Goal: Task Accomplishment & Management: Use online tool/utility

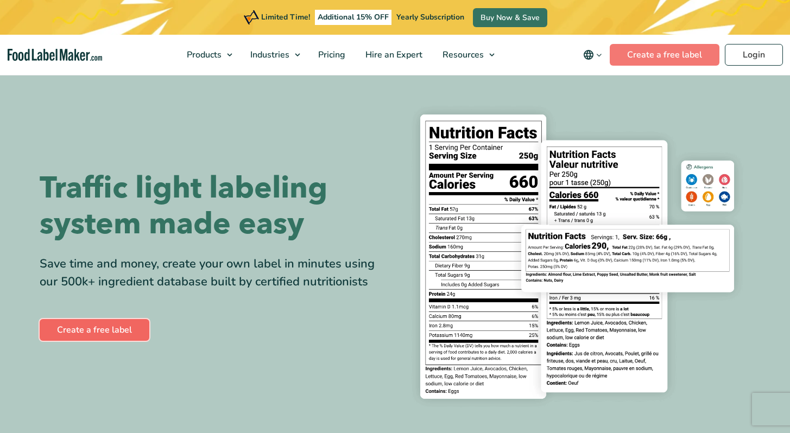
click at [97, 334] on link "Create a free label" at bounding box center [95, 330] width 110 height 22
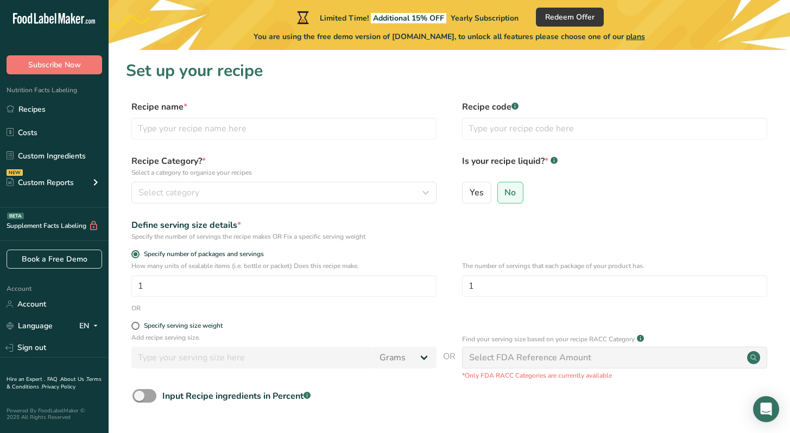
click at [136, 321] on form "Recipe name * Recipe code .a-a{fill:#347362;}.b-a{fill:#fff;} Recipe Category? …" at bounding box center [449, 281] width 646 height 363
click at [136, 325] on span at bounding box center [135, 326] width 8 height 8
click at [136, 325] on input "Specify serving size weight" at bounding box center [134, 325] width 7 height 7
radio input "true"
radio input "false"
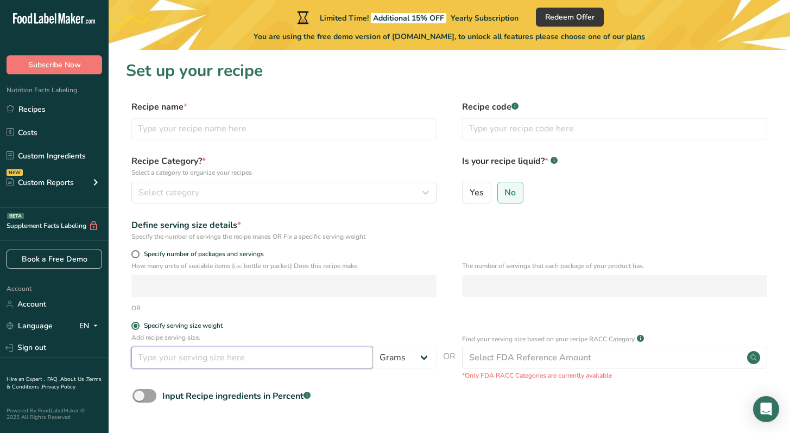
click at [170, 360] on input "number" at bounding box center [251, 358] width 241 height 22
type input "50"
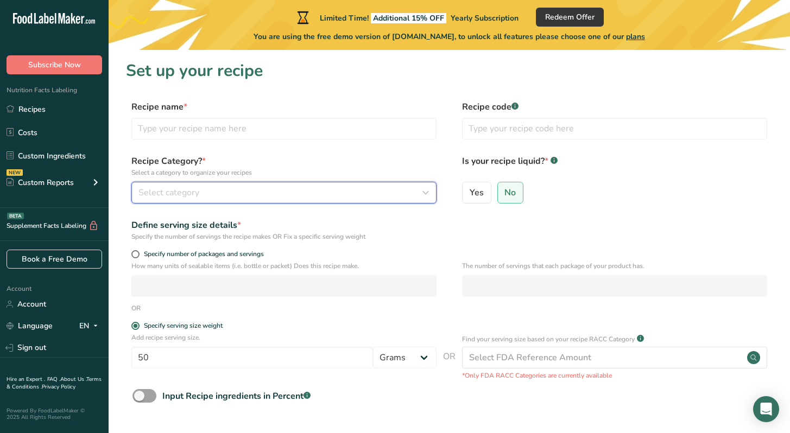
click at [179, 189] on span "Select category" at bounding box center [168, 192] width 61 height 13
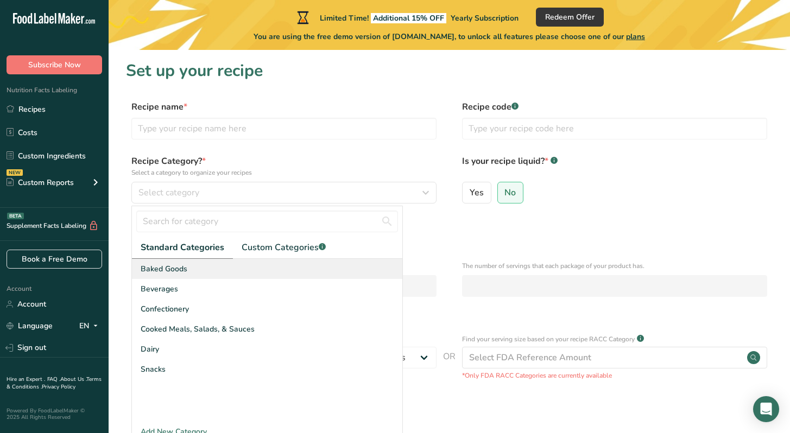
click at [173, 270] on span "Baked Goods" at bounding box center [164, 268] width 47 height 11
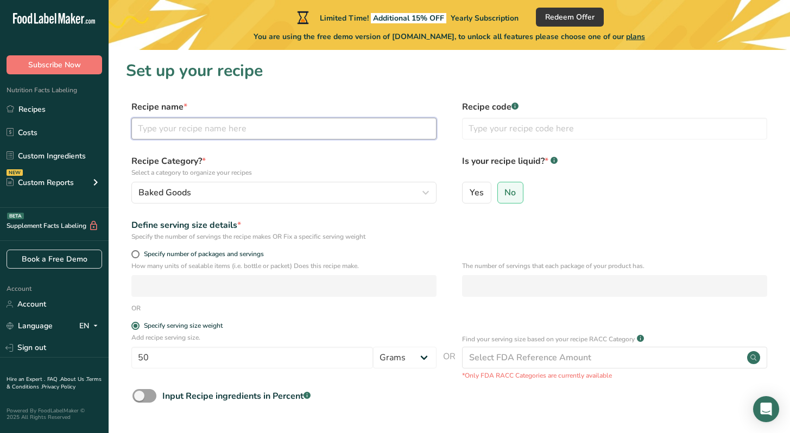
click at [183, 131] on input "text" at bounding box center [283, 129] width 305 height 22
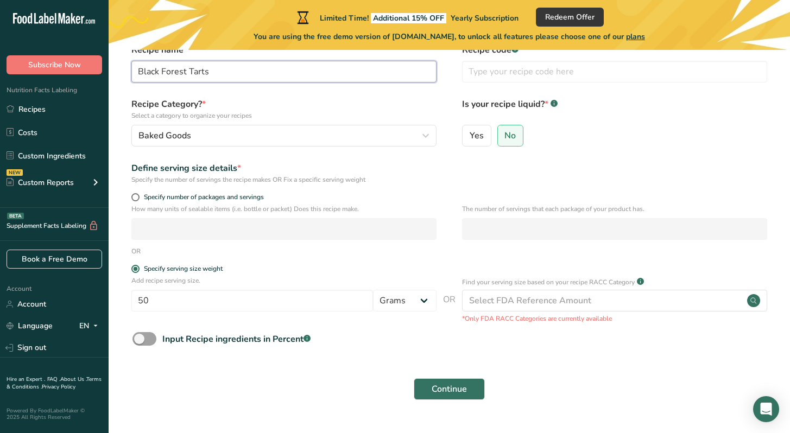
scroll to position [60, 0]
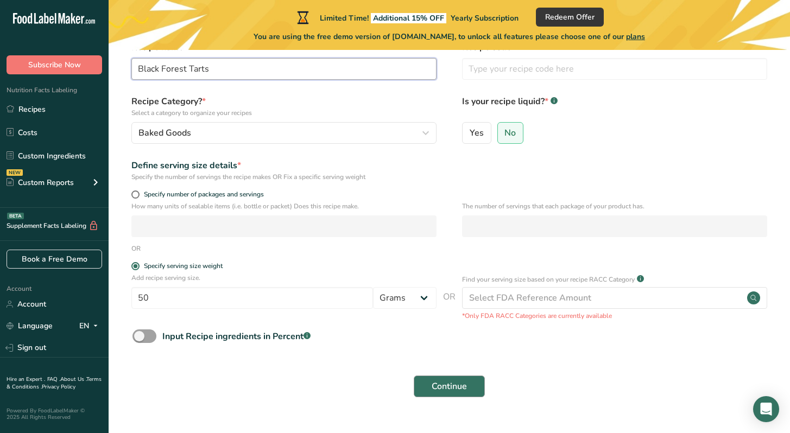
type input "Black Forest Tarts"
click at [444, 383] on span "Continue" at bounding box center [448, 386] width 35 height 13
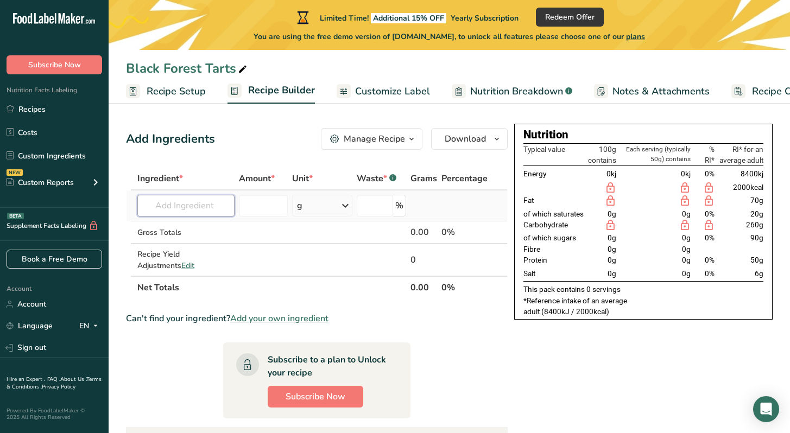
click at [187, 210] on input "text" at bounding box center [185, 206] width 97 height 22
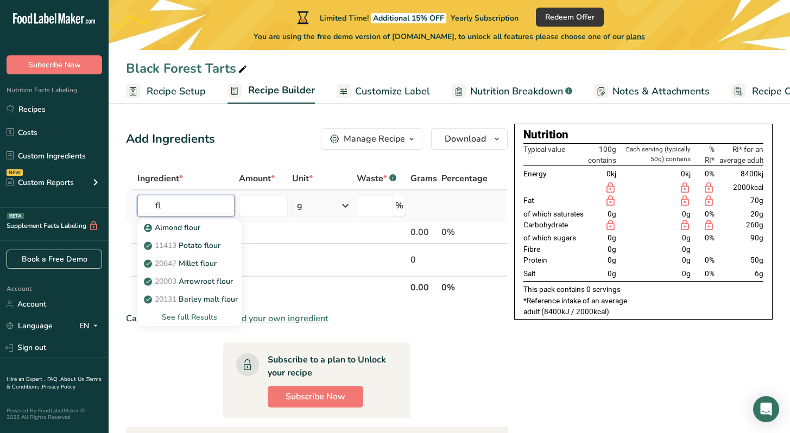
type input "f"
type input "plain flour"
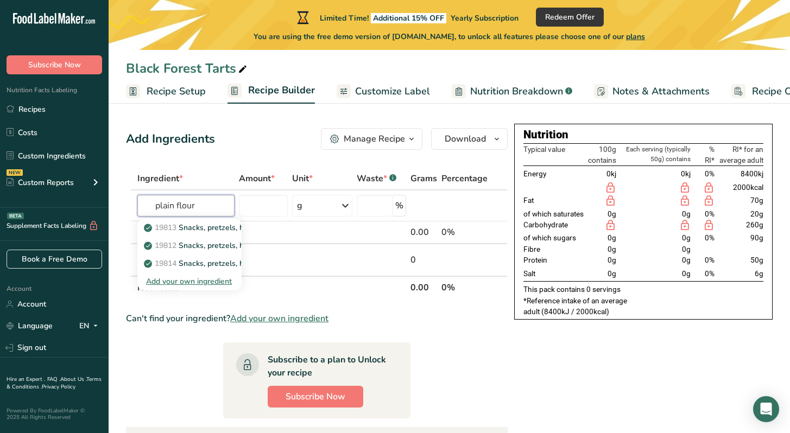
drag, startPoint x: 200, startPoint y: 206, endPoint x: 80, endPoint y: 203, distance: 120.5
click at [80, 203] on div ".a-20{fill:#fff;} Subscribe Now Nutrition Facts Labeling Recipes Costs Custom I…" at bounding box center [395, 311] width 790 height 623
type input "all purp"
click at [228, 225] on p "20082 Wheat flour, white, all-purpose, self-rising, enriched" at bounding box center [253, 227] width 215 height 11
type input "Wheat flour, white, all-purpose, self-rising, enriched"
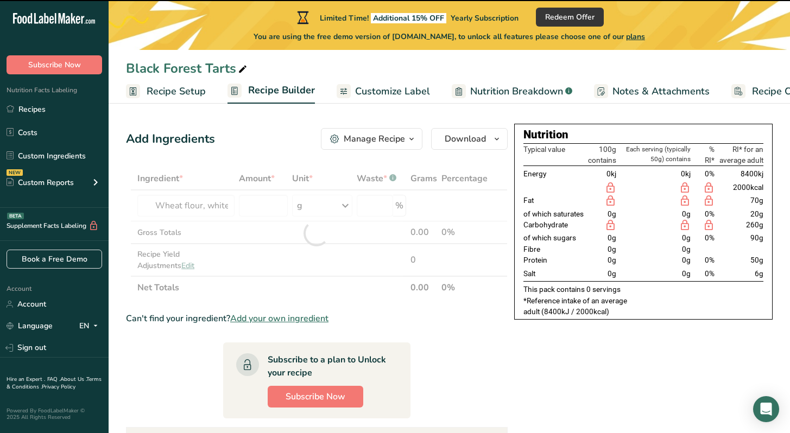
type input "0"
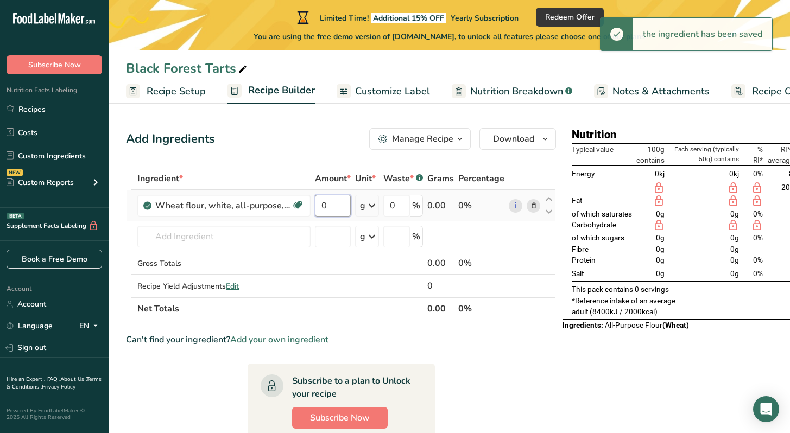
click at [335, 202] on input "0" at bounding box center [333, 206] width 36 height 22
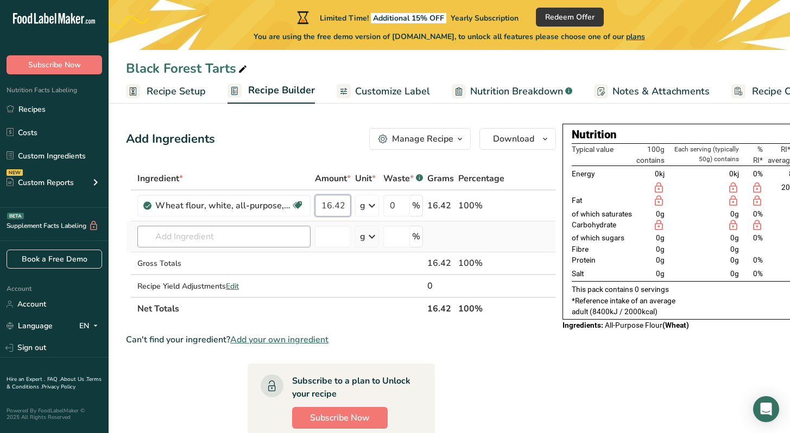
type input "16.42"
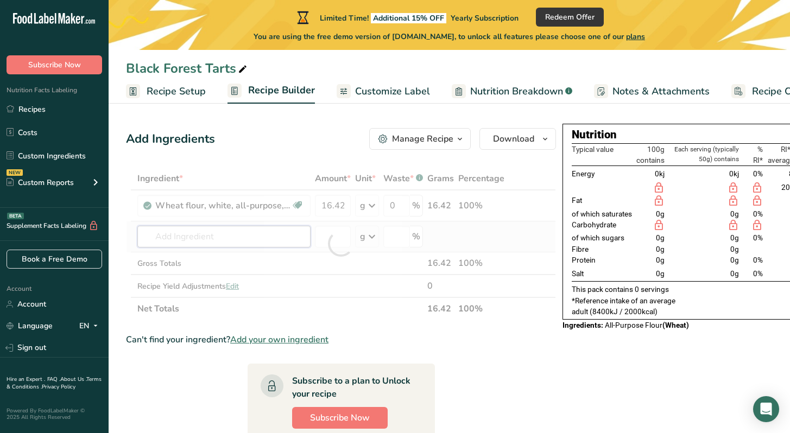
click at [271, 234] on div "Ingredient * Amount * Unit * Waste * .a-a{fill:#347362;}.b-a{fill:#fff;} Grams …" at bounding box center [341, 243] width 430 height 153
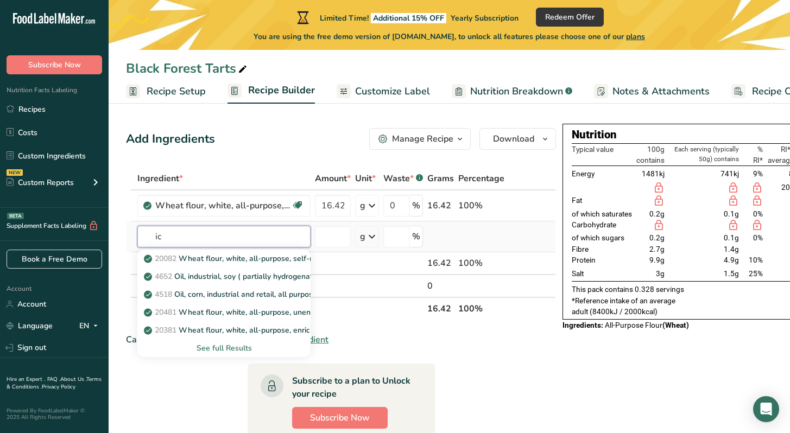
type input "i"
type input "powdered"
click at [193, 251] on link "19336 Sugars, powdered" at bounding box center [223, 259] width 173 height 18
type input "Sugars, powdered"
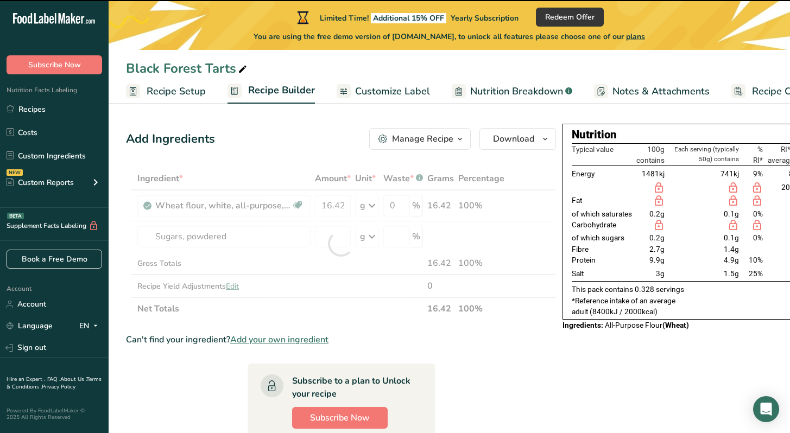
type input "0"
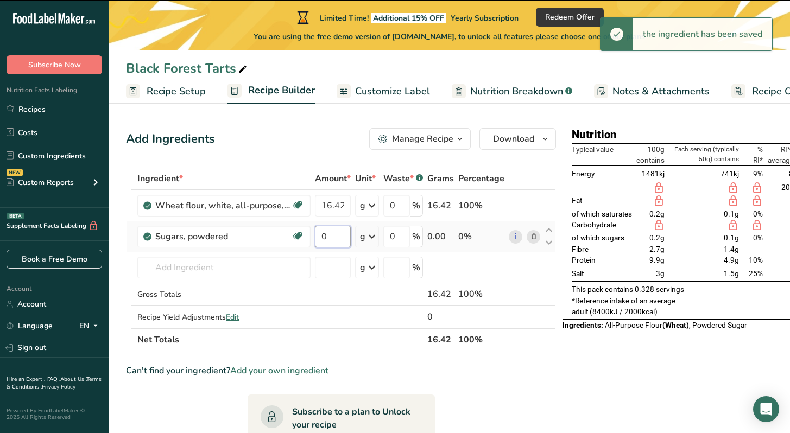
click at [332, 237] on input "0" at bounding box center [333, 237] width 36 height 22
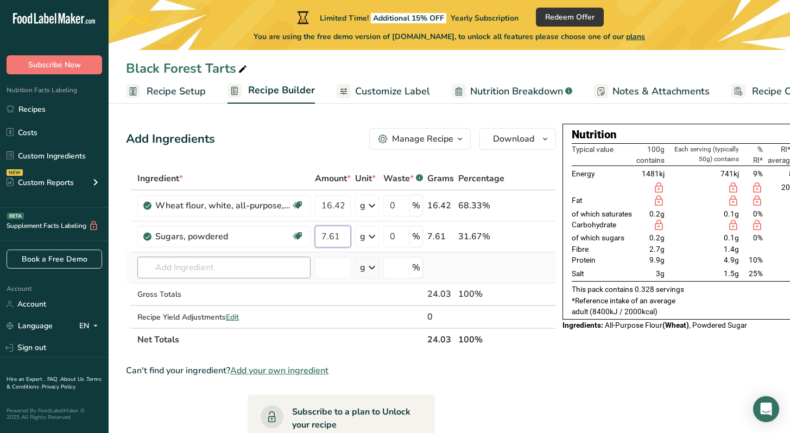
type input "7.61"
click at [222, 276] on div "Ingredient * Amount * Unit * Waste * .a-a{fill:#347362;}.b-a{fill:#fff;} Grams …" at bounding box center [341, 259] width 430 height 184
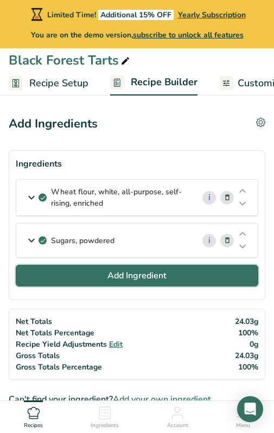
click at [129, 279] on span "Add Ingredient" at bounding box center [136, 275] width 59 height 13
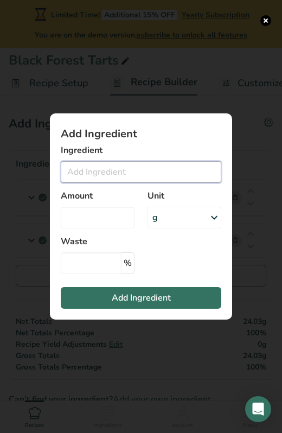
click at [129, 164] on input "Add ingredient modal" at bounding box center [141, 172] width 161 height 22
click at [124, 167] on input "Add ingredient modal" at bounding box center [141, 172] width 161 height 22
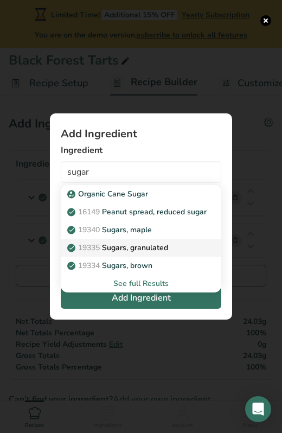
click at [148, 245] on p "19335 [GEOGRAPHIC_DATA], granulated" at bounding box center [118, 247] width 99 height 11
type input "Sugars, granulated"
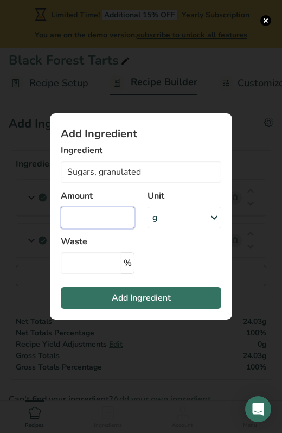
click at [110, 213] on input "Add ingredient modal" at bounding box center [98, 218] width 74 height 22
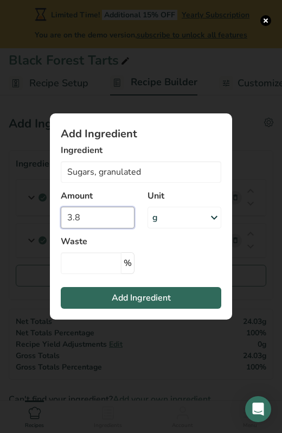
type input "3.8"
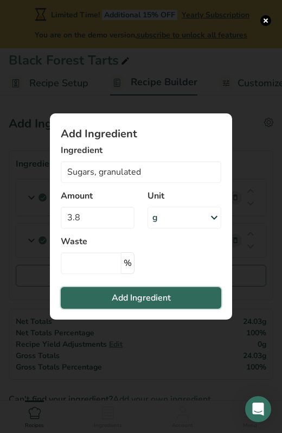
click at [101, 297] on button "Add Ingredient" at bounding box center [141, 298] width 161 height 22
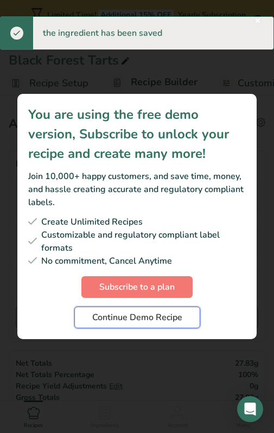
click at [117, 315] on span "Continue Demo Recipe" at bounding box center [137, 317] width 90 height 13
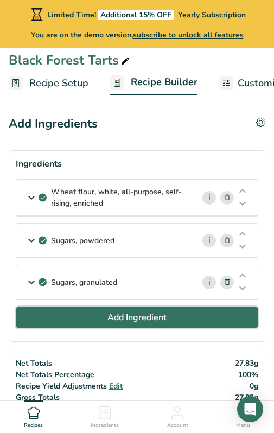
click at [107, 312] on span "Add Ingredient" at bounding box center [136, 317] width 59 height 13
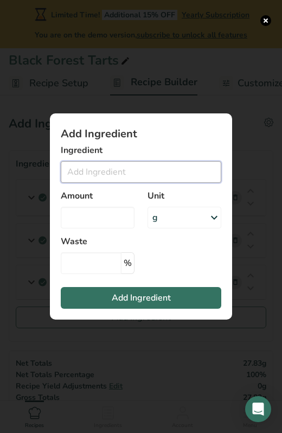
click at [100, 169] on input "Add ingredient modal" at bounding box center [141, 172] width 161 height 22
click at [93, 170] on input "Add ingredient modal" at bounding box center [141, 172] width 161 height 22
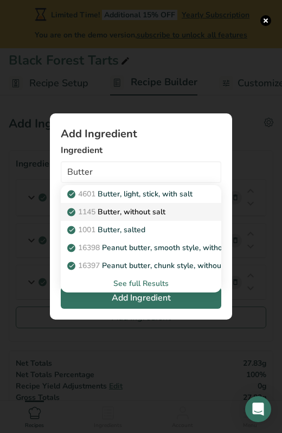
click at [138, 213] on p "1145 Butter, without salt" at bounding box center [117, 211] width 96 height 11
type input "Butter, without salt"
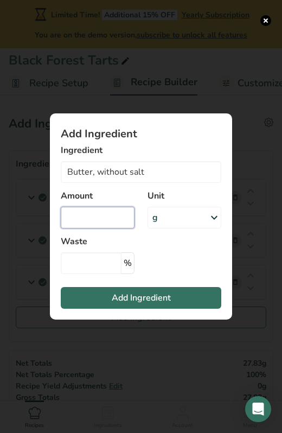
click at [117, 214] on input "Add ingredient modal" at bounding box center [98, 218] width 74 height 22
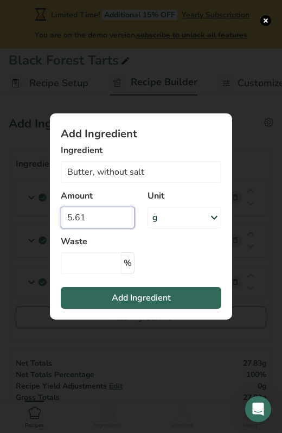
type input "5.61"
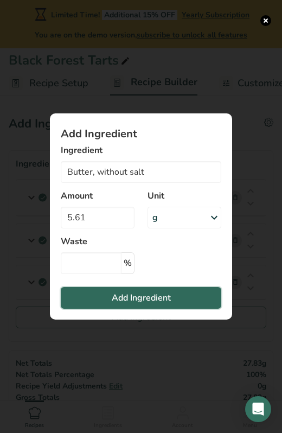
click at [96, 292] on button "Add Ingredient" at bounding box center [141, 298] width 161 height 22
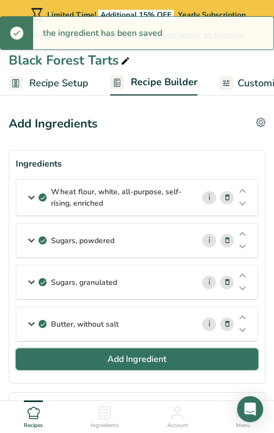
click at [99, 358] on button "Add Ingredient" at bounding box center [137, 359] width 243 height 22
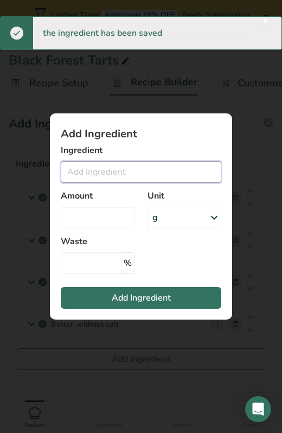
click at [101, 170] on input "Add ingredient modal" at bounding box center [141, 172] width 161 height 22
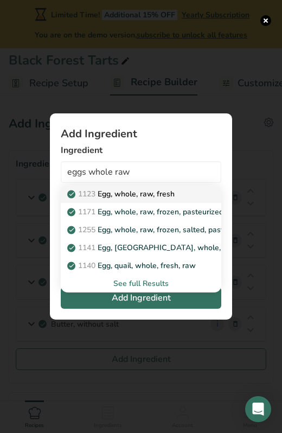
click at [124, 193] on p "1123 Egg, whole, raw, fresh" at bounding box center [121, 193] width 105 height 11
type input "Egg, whole, raw, fresh"
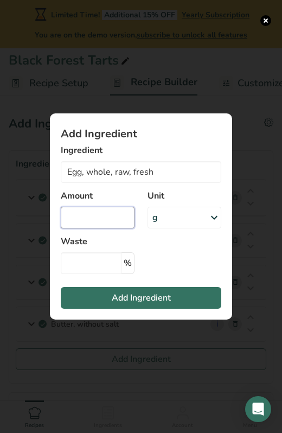
click at [106, 219] on input "Add ingredient modal" at bounding box center [98, 218] width 74 height 22
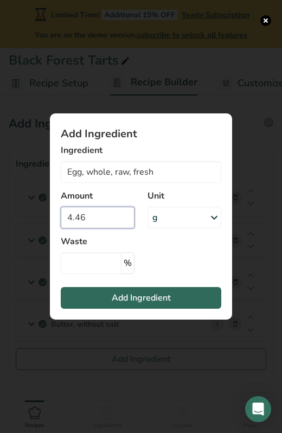
type input "4.46"
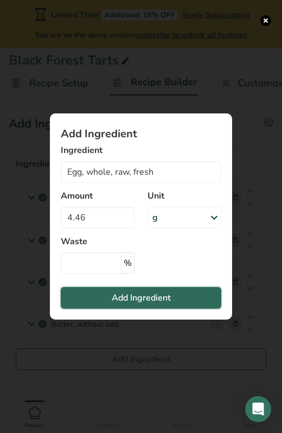
click at [114, 298] on span "Add Ingredient" at bounding box center [141, 297] width 59 height 13
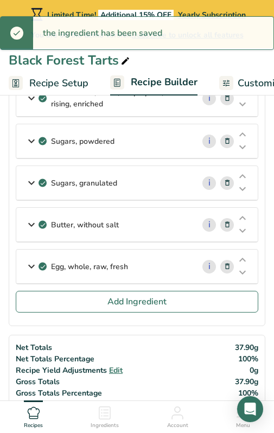
scroll to position [100, 0]
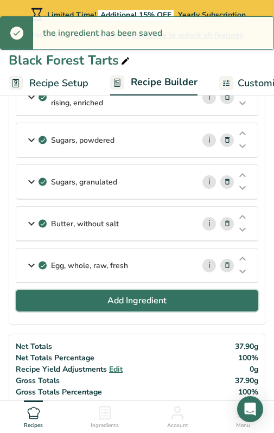
click at [127, 306] on span "Add Ingredient" at bounding box center [136, 300] width 59 height 13
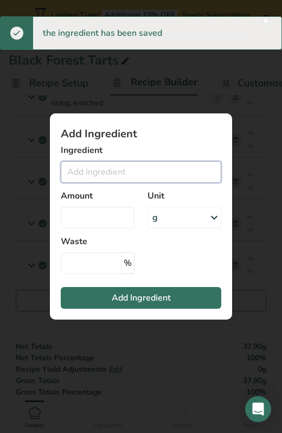
click at [107, 175] on input "Add ingredient modal" at bounding box center [141, 172] width 161 height 22
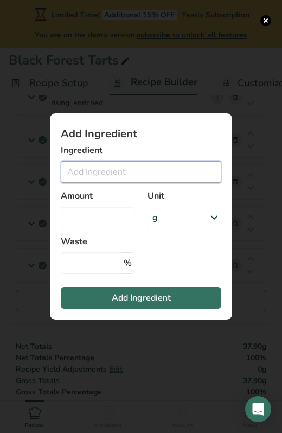
click at [101, 175] on input "Add ingredient modal" at bounding box center [141, 172] width 161 height 22
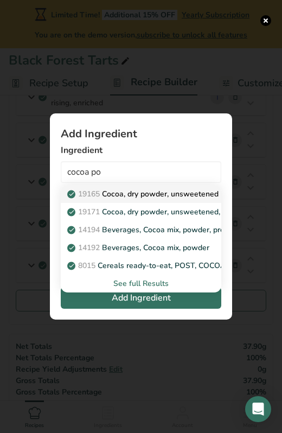
click at [129, 194] on p "19165 Cocoa, dry powder, unsweetened" at bounding box center [143, 193] width 149 height 11
type input "Cocoa, dry powder, unsweetened"
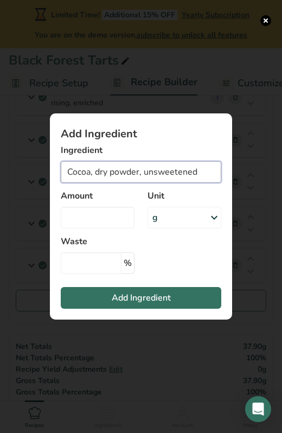
click at [201, 171] on input "Cocoa, dry powder, unsweetened" at bounding box center [141, 172] width 161 height 22
click at [198, 171] on input "Cocoa, dry powder, unsweetened" at bounding box center [141, 172] width 161 height 22
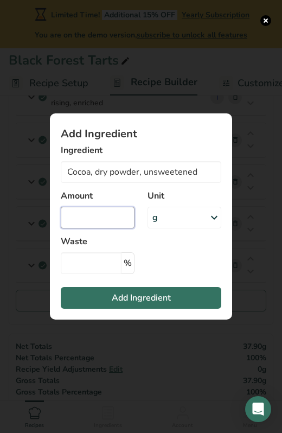
click at [110, 218] on input "Add ingredient modal" at bounding box center [98, 218] width 74 height 22
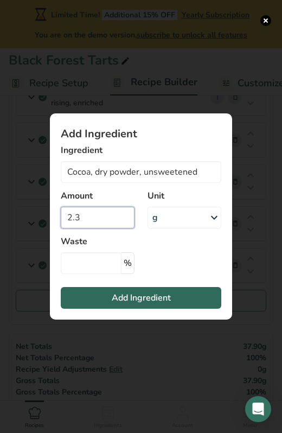
type input "2.3"
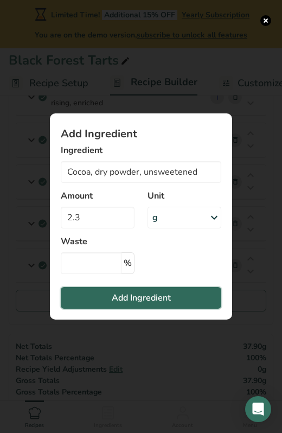
click at [121, 300] on span "Add Ingredient" at bounding box center [141, 297] width 59 height 13
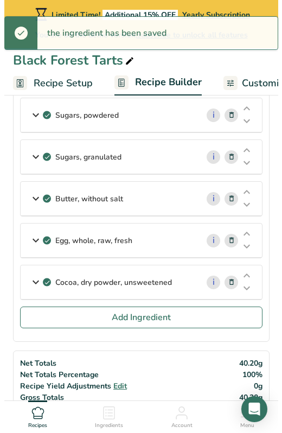
scroll to position [129, 0]
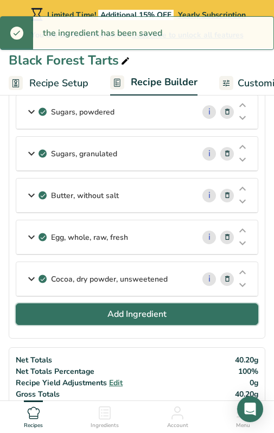
click at [116, 317] on span "Add Ingredient" at bounding box center [136, 314] width 59 height 13
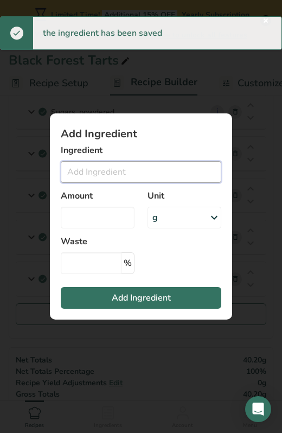
click at [104, 175] on input "Add ingredient modal" at bounding box center [141, 172] width 161 height 22
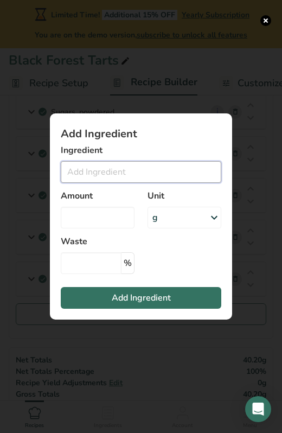
click at [100, 173] on input "Add ingredient modal" at bounding box center [141, 172] width 161 height 22
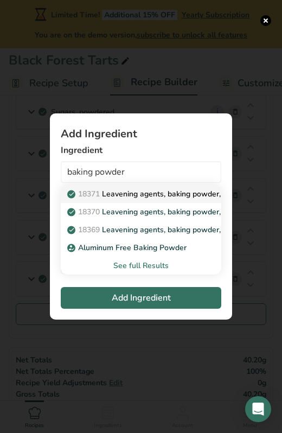
click at [105, 192] on p "18371 Leavening agents, baking powder, low-sodium" at bounding box center [166, 193] width 195 height 11
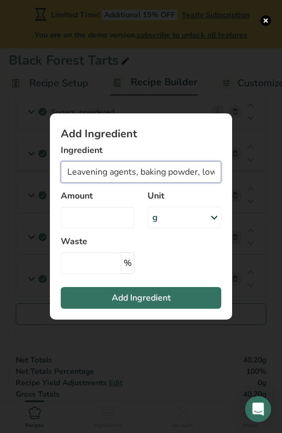
click at [157, 166] on input "Leavening agents, baking powder, low-sodium" at bounding box center [141, 172] width 161 height 22
click at [193, 184] on div "Unit g Portions 1 tsp 0.5 tsp Weight Units g kg mg See more Volume Units l Volu…" at bounding box center [184, 209] width 87 height 52
click at [193, 176] on input "Leavening agents, baking powder, low-sodium" at bounding box center [141, 172] width 161 height 22
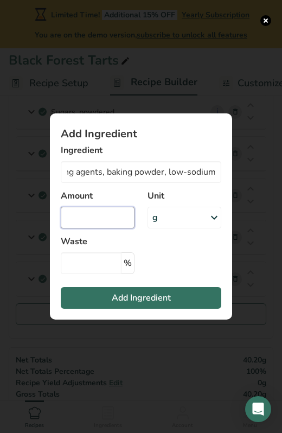
click at [111, 213] on input "Add ingredient modal" at bounding box center [98, 218] width 74 height 22
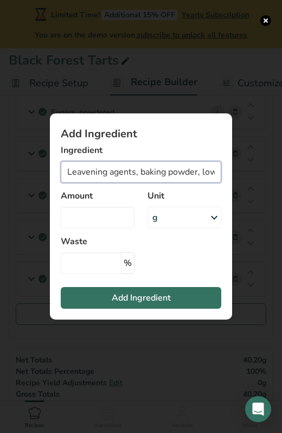
click at [162, 179] on input "Leavening agents, baking powder, low-sodium" at bounding box center [141, 172] width 161 height 22
click at [190, 171] on input "Leavening agents, baking powder, low-sodium" at bounding box center [141, 172] width 161 height 22
drag, startPoint x: 200, startPoint y: 175, endPoint x: 262, endPoint y: 177, distance: 61.4
click at [262, 177] on div "Add Ingredient Ingredient Leavening agents, baking powder, low-sodium 18371 Lea…" at bounding box center [141, 216] width 282 height 433
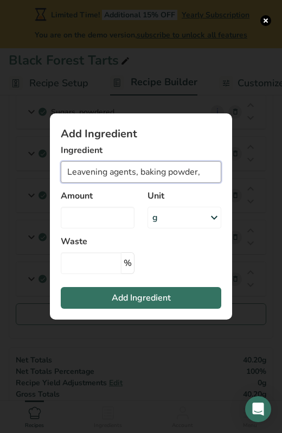
scroll to position [0, 0]
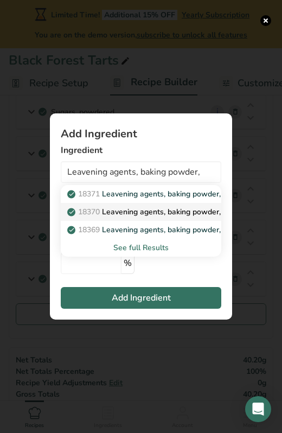
click at [180, 216] on p "18370 Leavening agents, baking powder, double-acting, straight phosphate" at bounding box center [204, 211] width 271 height 11
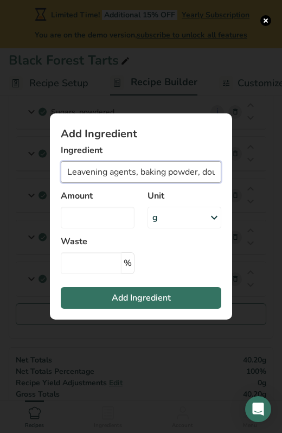
click at [186, 180] on input "Leavening agents, baking powder, double-acting, straight phosphate" at bounding box center [141, 172] width 161 height 22
click at [188, 171] on input "Leavening agents, baking powder, double-acting, straight phosphate" at bounding box center [141, 172] width 161 height 22
drag, startPoint x: 125, startPoint y: 171, endPoint x: 231, endPoint y: 172, distance: 105.8
click at [231, 172] on section "Add Ingredient Ingredient Leavening agents, baking powder, double-acting, strai…" at bounding box center [141, 216] width 182 height 206
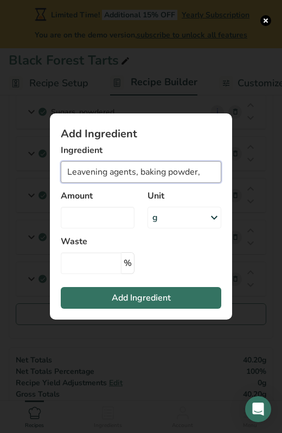
scroll to position [0, 0]
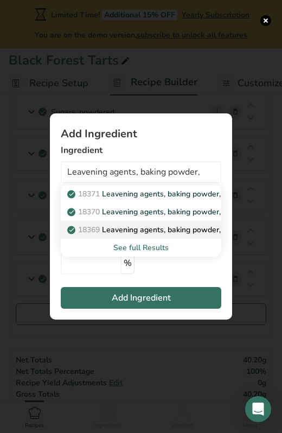
click at [170, 229] on p "18369 Leavening agents, baking powder, double-acting, sodium aluminum sulfate" at bounding box center [216, 229] width 294 height 11
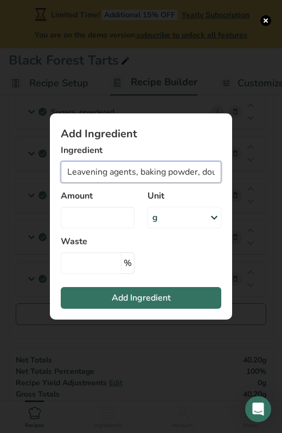
click at [169, 175] on input "Leavening agents, baking powder, double-acting, sodium aluminum sulfate" at bounding box center [141, 172] width 161 height 22
click at [176, 173] on input "Leavening agents, baking powder, double-acting, sodium aluminum sulfate" at bounding box center [141, 172] width 161 height 22
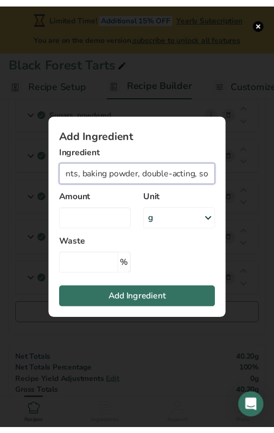
scroll to position [0, 0]
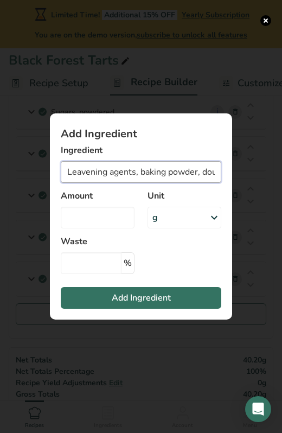
drag, startPoint x: 217, startPoint y: 174, endPoint x: 201, endPoint y: 175, distance: 15.8
click at [201, 175] on input "Leavening agents, baking powder, double-acting, sodium aluminum sulfate" at bounding box center [141, 172] width 161 height 22
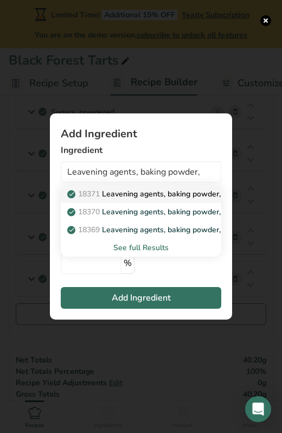
click at [206, 195] on p "18371 Leavening agents, baking powder, low-sodium" at bounding box center [166, 193] width 195 height 11
type input "Leavening agents, baking powder, low-sodium"
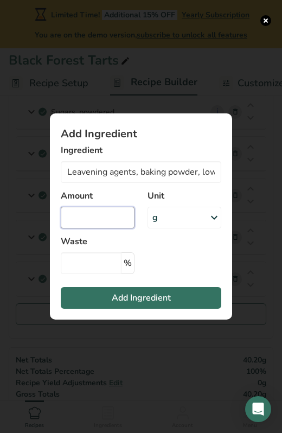
click at [95, 215] on input "Add ingredient modal" at bounding box center [98, 218] width 74 height 22
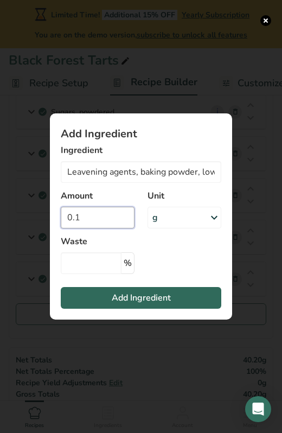
type input "0.1"
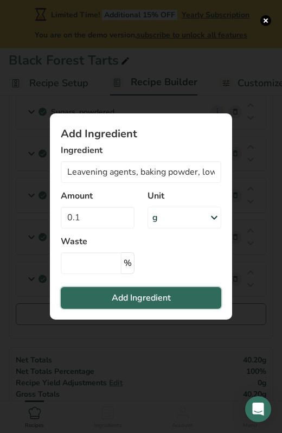
click at [106, 296] on button "Add Ingredient" at bounding box center [141, 298] width 161 height 22
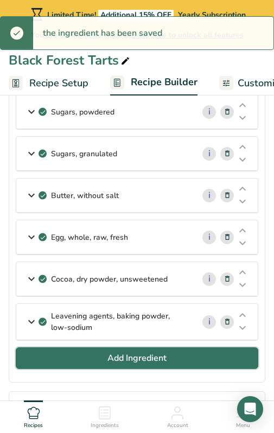
click at [85, 361] on button "Add Ingredient" at bounding box center [137, 358] width 243 height 22
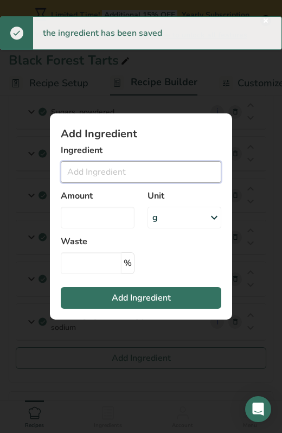
click at [94, 176] on input "Add ingredient modal" at bounding box center [141, 172] width 161 height 22
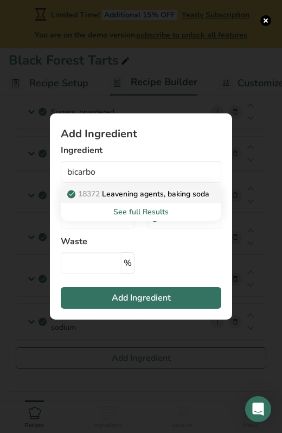
click at [115, 193] on p "18372 Leavening agents, baking soda" at bounding box center [139, 193] width 140 height 11
type input "Leavening agents, baking soda"
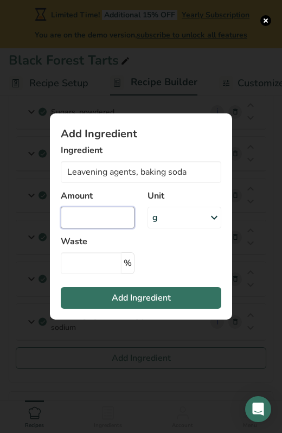
click at [105, 214] on input "Add ingredient modal" at bounding box center [98, 218] width 74 height 22
type input "0.1"
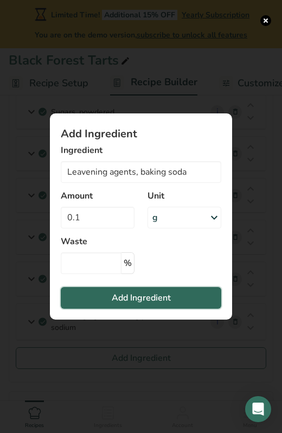
click at [119, 300] on span "Add Ingredient" at bounding box center [141, 297] width 59 height 13
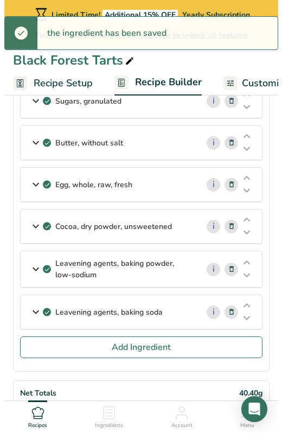
scroll to position [190, 0]
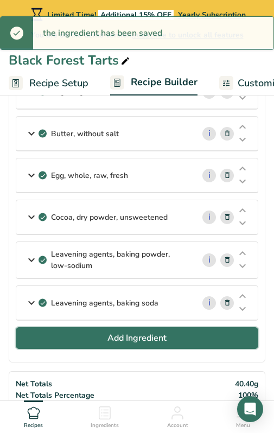
click at [133, 341] on span "Add Ingredient" at bounding box center [136, 338] width 59 height 13
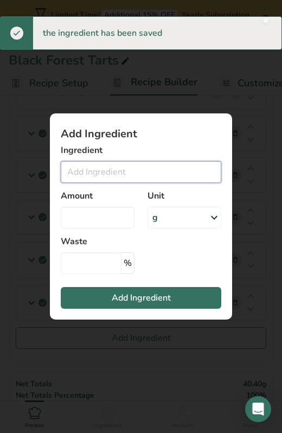
click at [101, 166] on input "Add ingredient modal" at bounding box center [141, 172] width 161 height 22
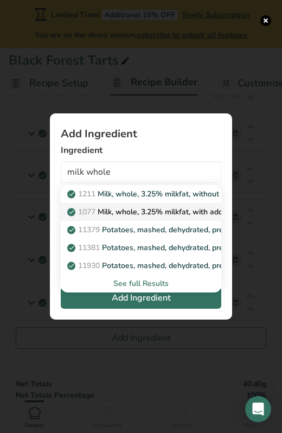
click at [126, 207] on p "1077 Milk, whole, 3.25% milkfat, with added [MEDICAL_DATA]" at bounding box center [183, 211] width 228 height 11
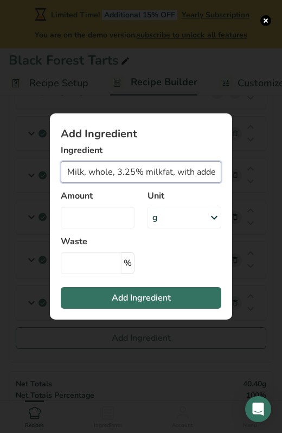
click at [153, 173] on input "Milk, whole, 3.25% milkfat, with added [MEDICAL_DATA]" at bounding box center [141, 172] width 161 height 22
drag, startPoint x: 130, startPoint y: 171, endPoint x: 295, endPoint y: 156, distance: 165.7
click at [178, 170] on input "Milk, whole, 3.25% milkfat, with added [MEDICAL_DATA]" at bounding box center [141, 172] width 161 height 22
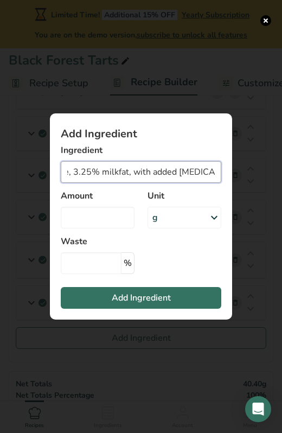
drag, startPoint x: 132, startPoint y: 171, endPoint x: 243, endPoint y: 175, distance: 110.8
click at [243, 175] on div "Add Ingredient Ingredient Milk, whole, 3.25% milkfat, with added [MEDICAL_DATA]…" at bounding box center [141, 216] width 217 height 241
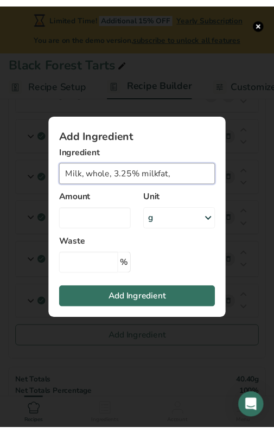
scroll to position [0, 0]
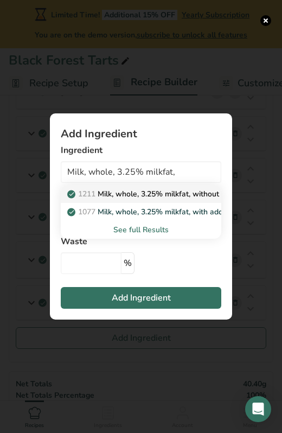
click at [189, 194] on p "1211 Milk, whole, 3.25% milkfat, without added vitamin A and [MEDICAL_DATA]" at bounding box center [213, 193] width 289 height 11
type input "Milk, whole, 3.25% milkfat, without added vitamin A and [MEDICAL_DATA]"
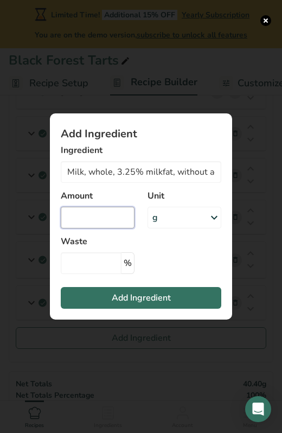
click at [105, 218] on input "Add ingredient modal" at bounding box center [98, 218] width 74 height 22
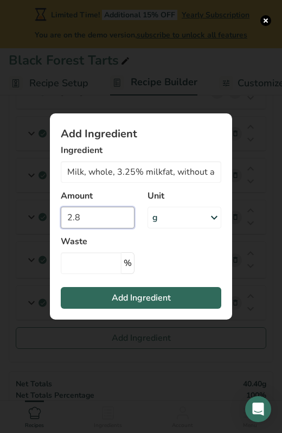
type input "2.8"
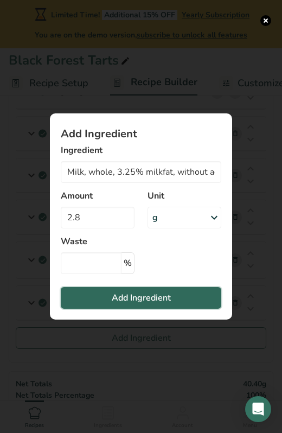
click at [119, 304] on button "Add Ingredient" at bounding box center [141, 298] width 161 height 22
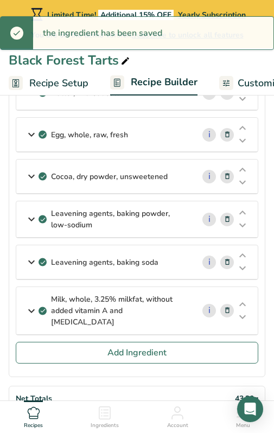
scroll to position [247, 0]
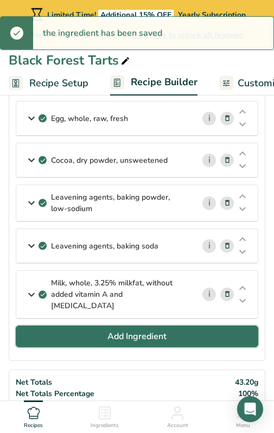
click at [106, 326] on button "Add Ingredient" at bounding box center [137, 337] width 243 height 22
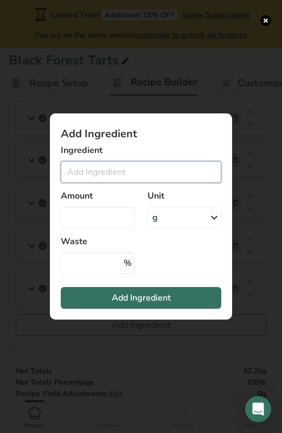
click at [96, 175] on input "Add ingredient modal" at bounding box center [141, 172] width 161 height 22
drag, startPoint x: 119, startPoint y: 173, endPoint x: 44, endPoint y: 174, distance: 74.9
click at [44, 174] on div "Add Ingredient Ingredient vegetable oil sun No Results Found Amount Unit g Weig…" at bounding box center [141, 216] width 217 height 241
click at [96, 176] on input "sun" at bounding box center [141, 172] width 161 height 22
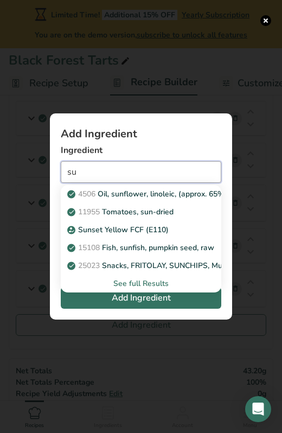
type input "s"
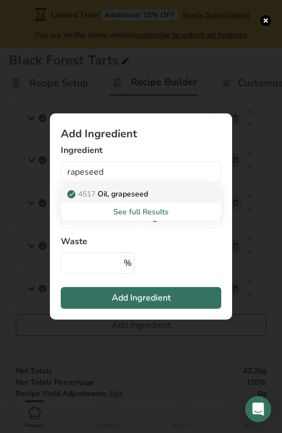
click at [115, 192] on p "4517 Oil, grapeseed" at bounding box center [108, 193] width 79 height 11
type input "Oil, grapeseed"
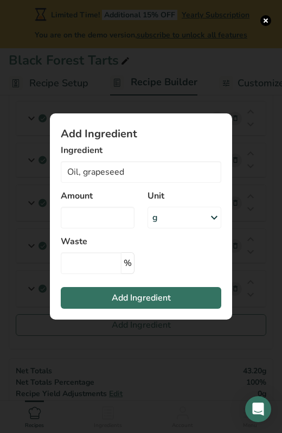
click at [89, 206] on div "Amount" at bounding box center [97, 209] width 87 height 52
click at [89, 212] on input "Add ingredient modal" at bounding box center [98, 218] width 74 height 22
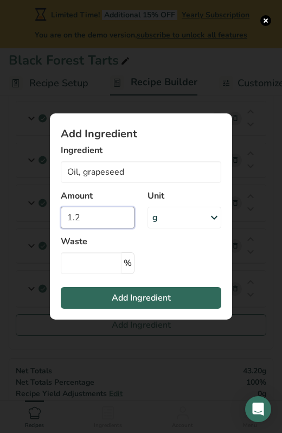
type input "1.2"
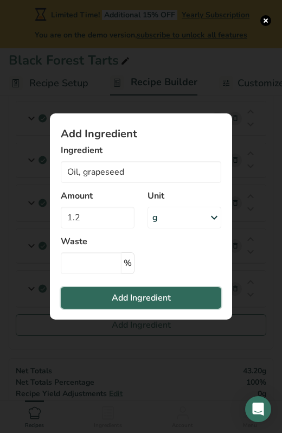
click at [126, 296] on span "Add Ingredient" at bounding box center [141, 297] width 59 height 13
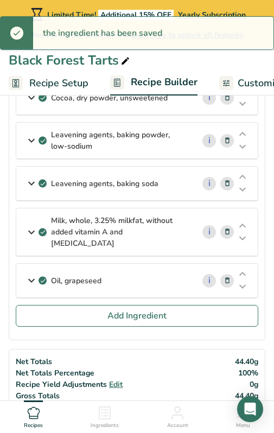
scroll to position [317, 0]
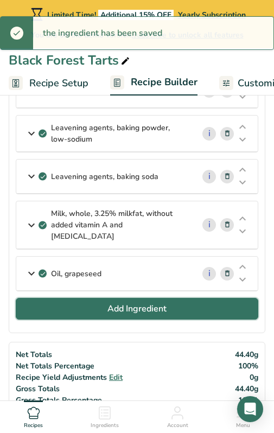
click at [126, 302] on span "Add Ingredient" at bounding box center [136, 308] width 59 height 13
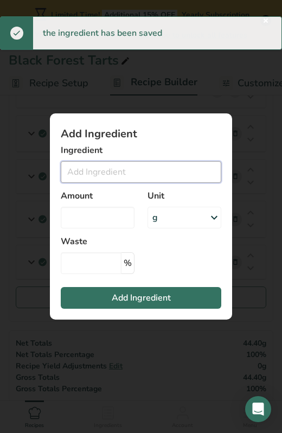
click at [120, 167] on input "Add ingredient modal" at bounding box center [141, 172] width 161 height 22
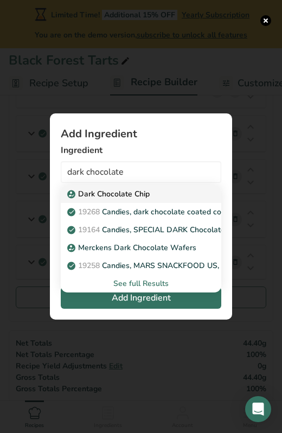
click at [131, 195] on p "Dark Chocolate Chip" at bounding box center [109, 193] width 80 height 11
type input "Dark Chocolate Chip"
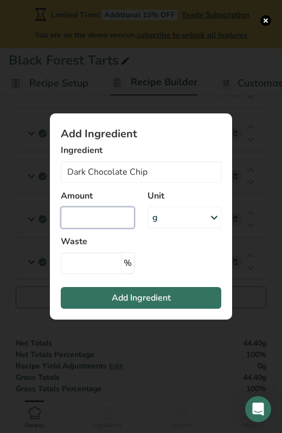
click at [90, 220] on input "Add ingredient modal" at bounding box center [98, 218] width 74 height 22
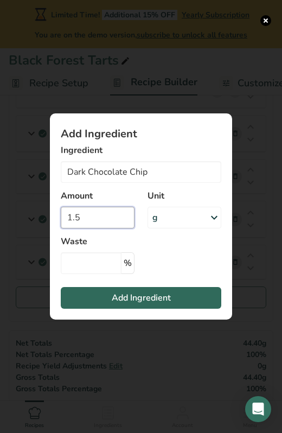
type input "1.5"
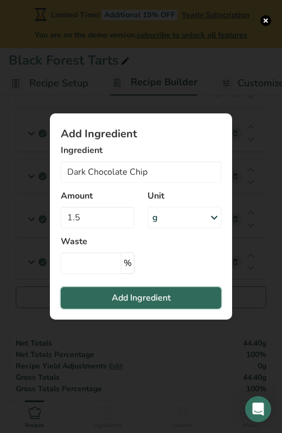
click at [124, 303] on span "Add Ingredient" at bounding box center [141, 297] width 59 height 13
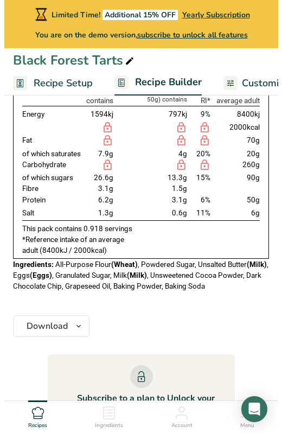
scroll to position [778, 0]
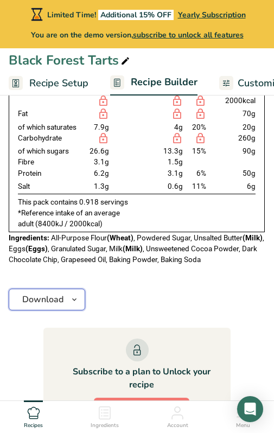
click at [44, 297] on span "Download" at bounding box center [42, 299] width 41 height 13
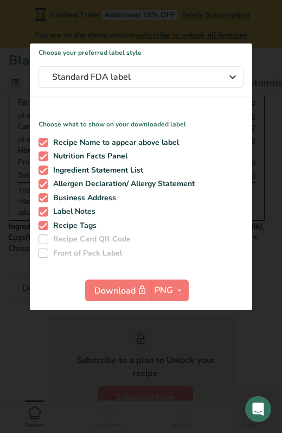
click at [237, 47] on h1 "Choose your preferred label style" at bounding box center [141, 50] width 222 height 14
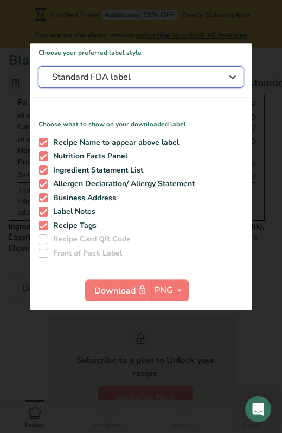
click at [224, 79] on div "Standard FDA label" at bounding box center [141, 77] width 178 height 13
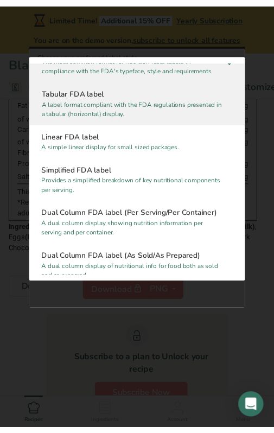
scroll to position [25, 0]
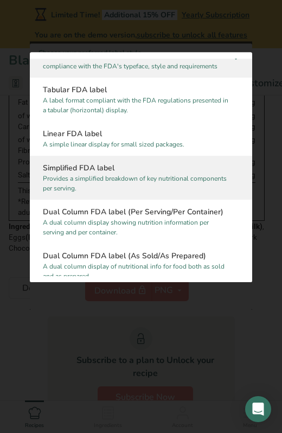
click at [188, 175] on p "Provides a simplified breakdown of key nutritional components per serving." at bounding box center [136, 184] width 187 height 20
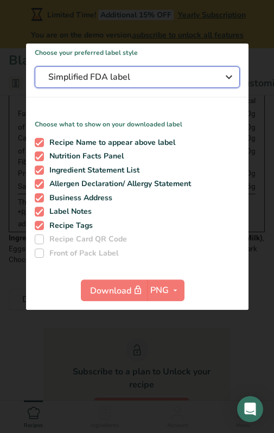
click at [181, 79] on span "Simplified FDA label" at bounding box center [129, 77] width 163 height 13
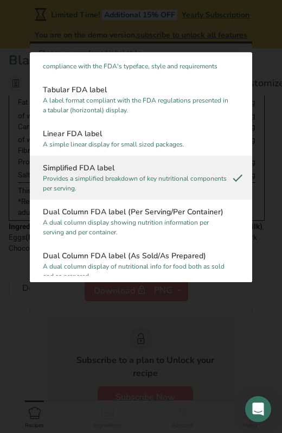
click at [181, 79] on div "Tabular FDA label A label format compliant with the FDA regulations presented i…" at bounding box center [141, 100] width 222 height 44
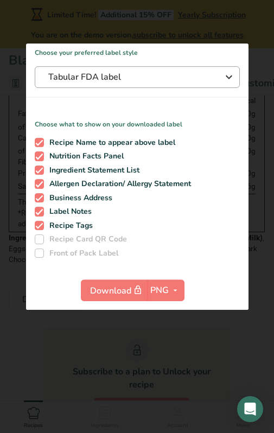
scroll to position [0, 0]
click at [136, 328] on div at bounding box center [137, 216] width 274 height 433
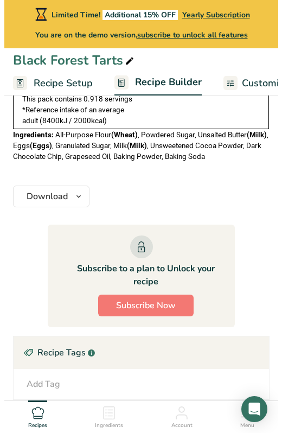
scroll to position [897, 0]
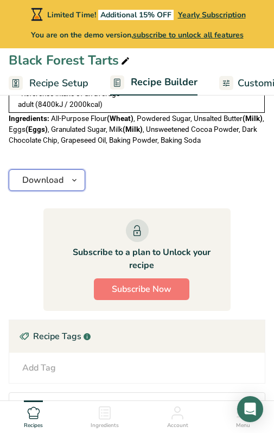
click at [62, 180] on span "Download" at bounding box center [42, 180] width 41 height 13
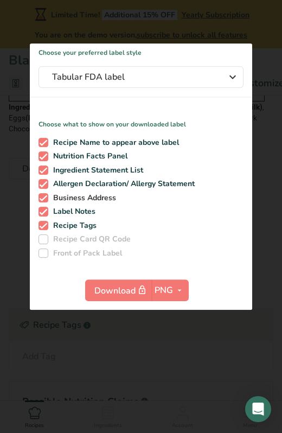
click at [43, 198] on span at bounding box center [44, 198] width 10 height 10
click at [43, 198] on input "Business Address" at bounding box center [42, 197] width 7 height 7
checkbox input "false"
click at [43, 212] on span at bounding box center [44, 212] width 10 height 10
click at [43, 212] on input "Label Notes" at bounding box center [42, 211] width 7 height 7
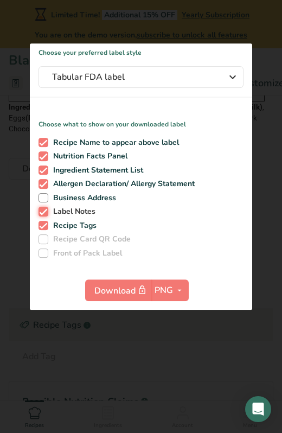
checkbox input "false"
click at [43, 228] on span at bounding box center [44, 226] width 10 height 10
click at [43, 228] on input "Recipe Tags" at bounding box center [42, 225] width 7 height 7
checkbox input "false"
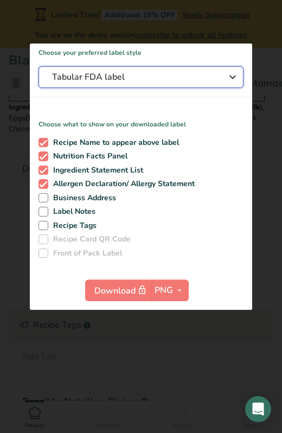
click at [162, 73] on span "Tabular FDA label" at bounding box center [133, 77] width 163 height 13
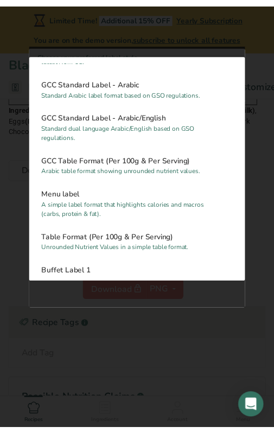
scroll to position [729, 0]
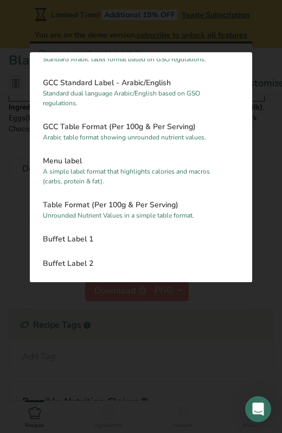
click at [136, 322] on div at bounding box center [141, 216] width 282 height 433
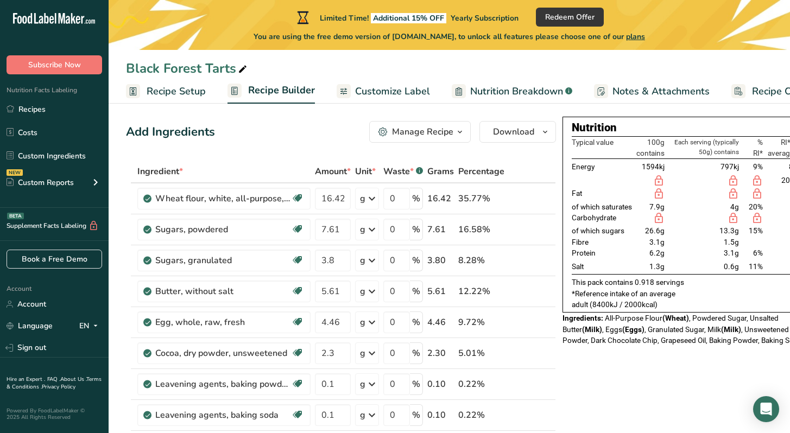
scroll to position [0, 0]
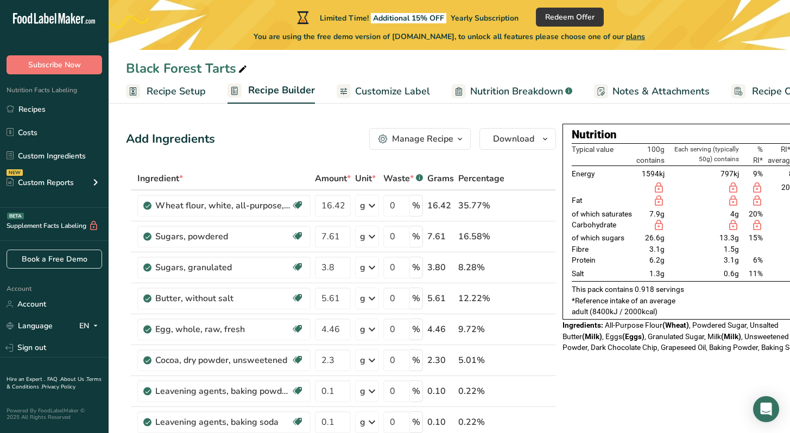
click at [504, 96] on span "Nutrition Breakdown" at bounding box center [516, 91] width 93 height 15
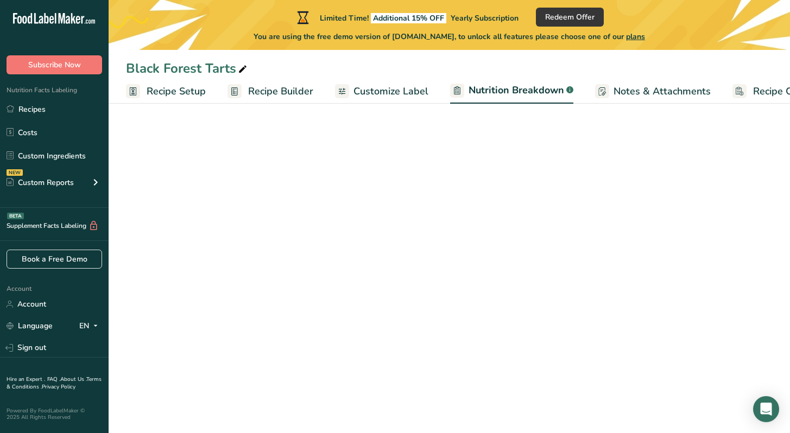
scroll to position [0, 31]
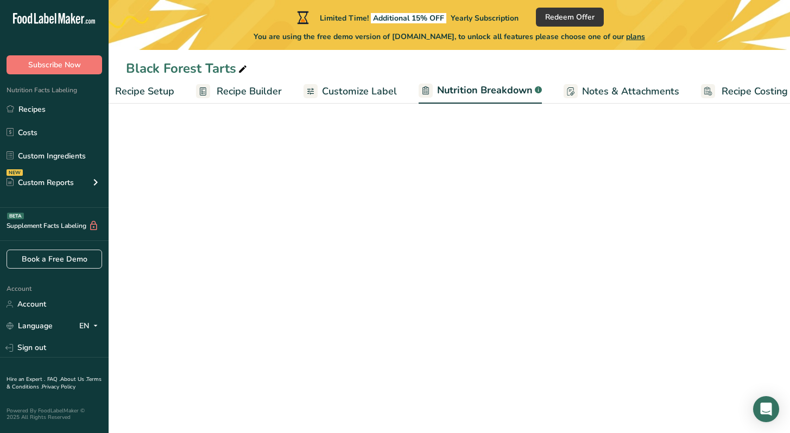
select select "Calories"
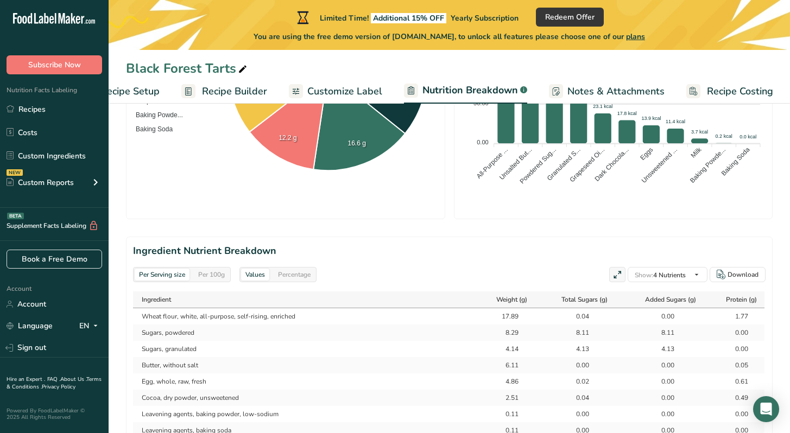
scroll to position [386, 0]
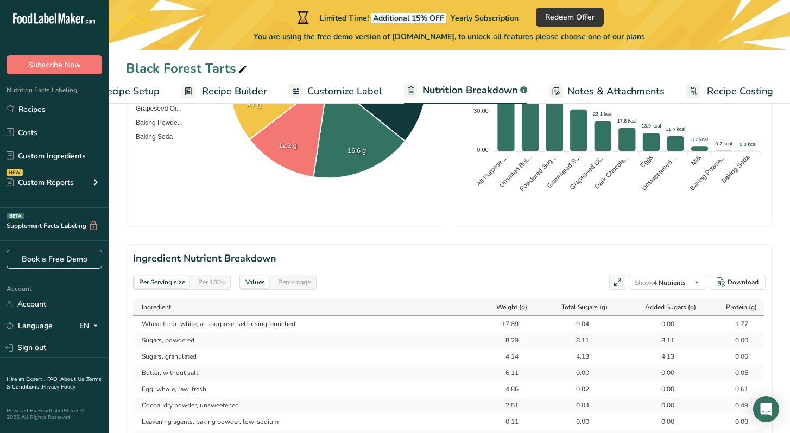
click at [348, 84] on span "Customize Label" at bounding box center [344, 91] width 75 height 15
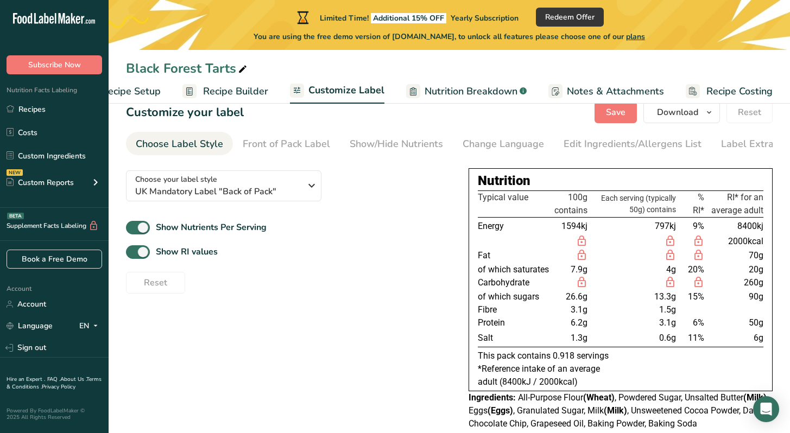
scroll to position [23, 0]
click at [303, 143] on div "Front of Pack Label" at bounding box center [286, 143] width 87 height 15
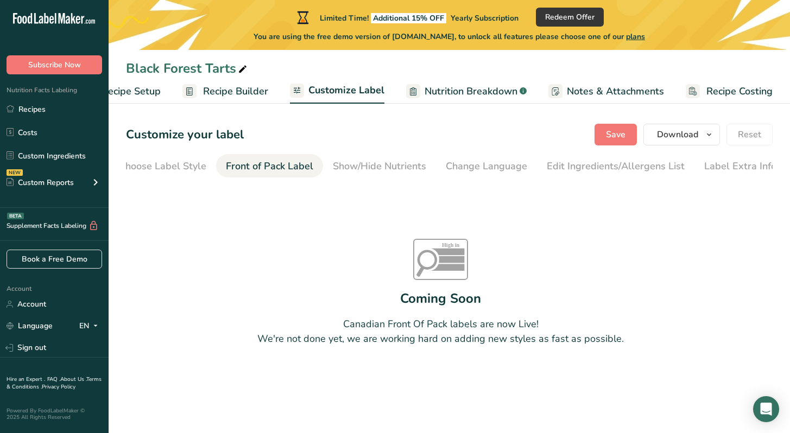
scroll to position [0, 21]
click at [333, 171] on div "Show/Hide Nutrients" at bounding box center [374, 166] width 93 height 15
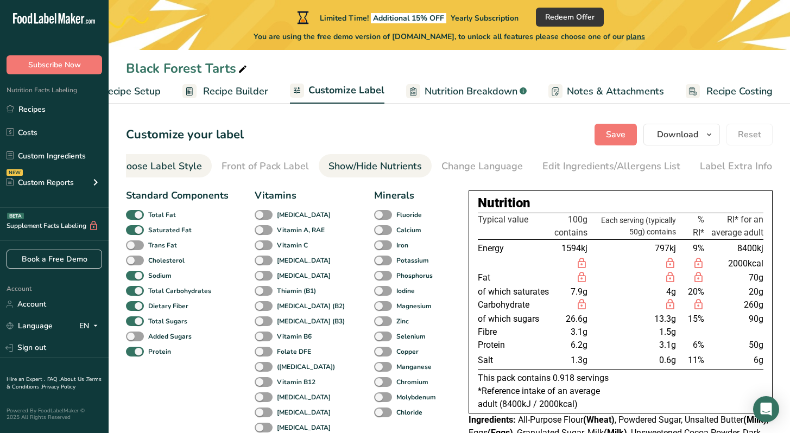
click at [178, 160] on div "Choose Label Style" at bounding box center [158, 166] width 87 height 15
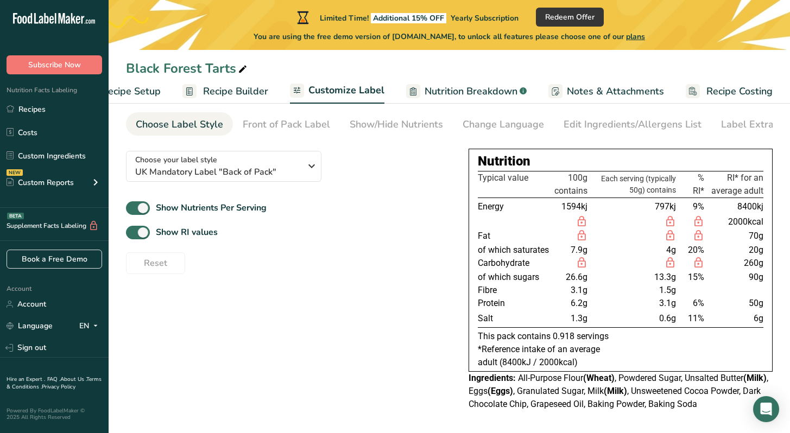
scroll to position [44, 0]
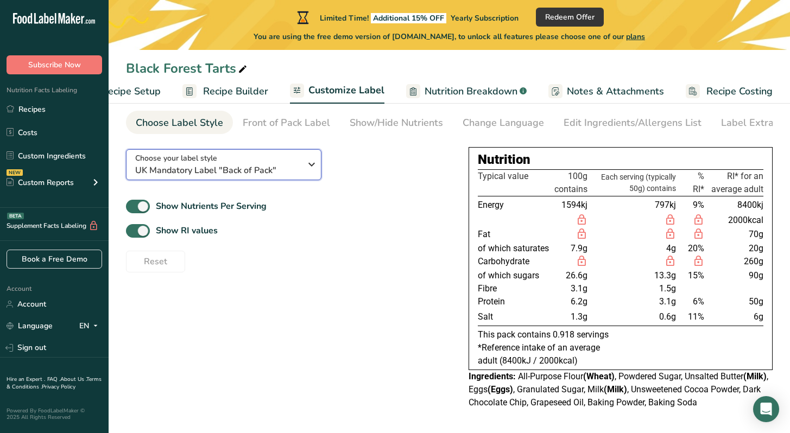
click at [280, 170] on span "UK Mandatory Label "Back of Pack"" at bounding box center [218, 170] width 166 height 13
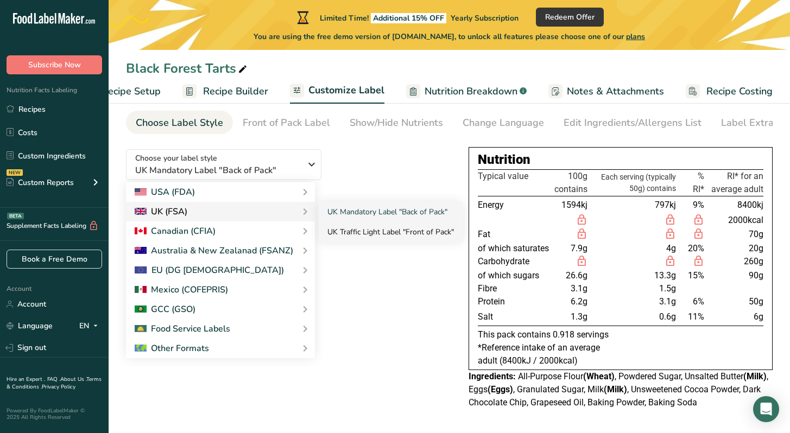
click at [391, 233] on link "UK Traffic Light Label "Front of Pack"" at bounding box center [391, 232] width 144 height 20
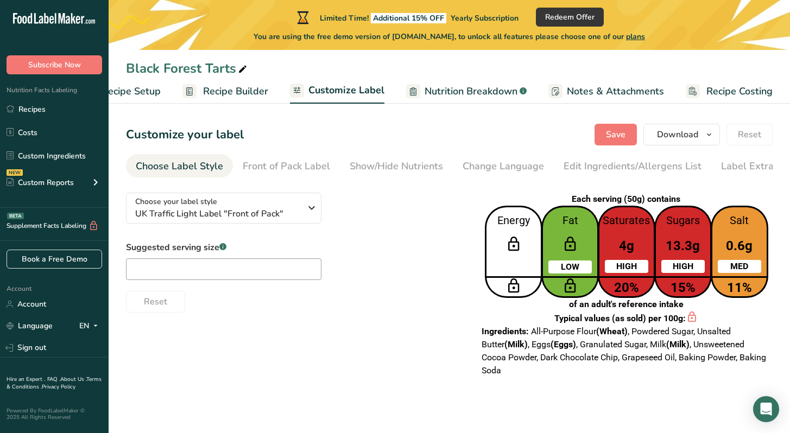
scroll to position [0, 0]
click at [223, 272] on input "text" at bounding box center [223, 269] width 195 height 22
type input "1"
click at [446, 271] on div "Suggested serving size .a-a{fill:#347362;}.b-a{fill:#fff;} 1 Reset" at bounding box center [294, 277] width 336 height 72
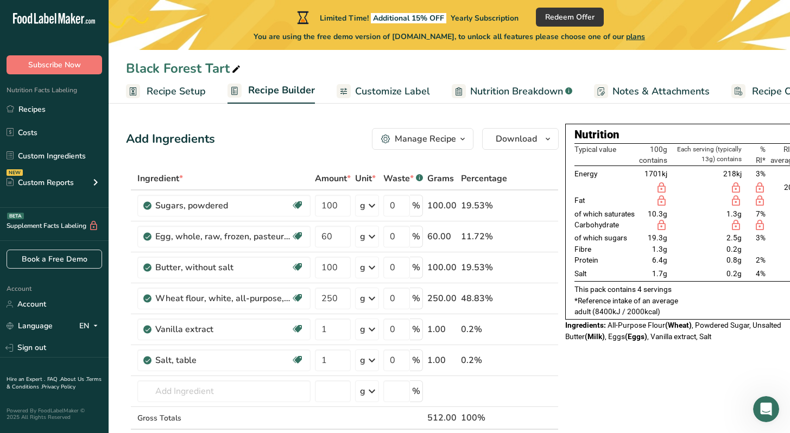
click at [392, 92] on span "Customize Label" at bounding box center [392, 91] width 75 height 15
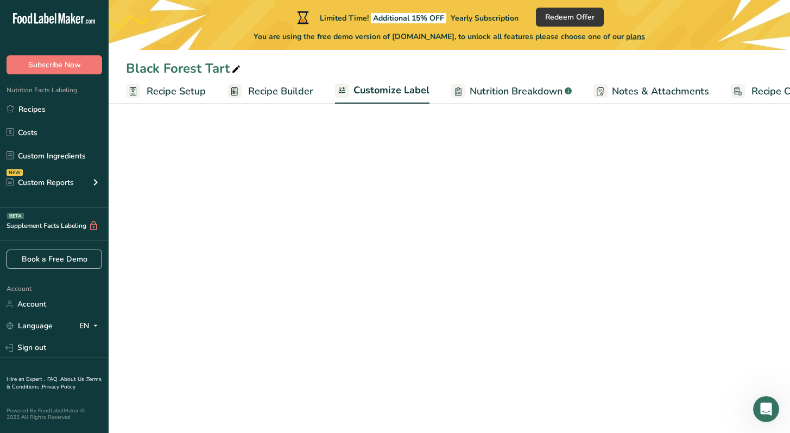
click at [475, 91] on span "Nutrition Breakdown" at bounding box center [515, 91] width 93 height 15
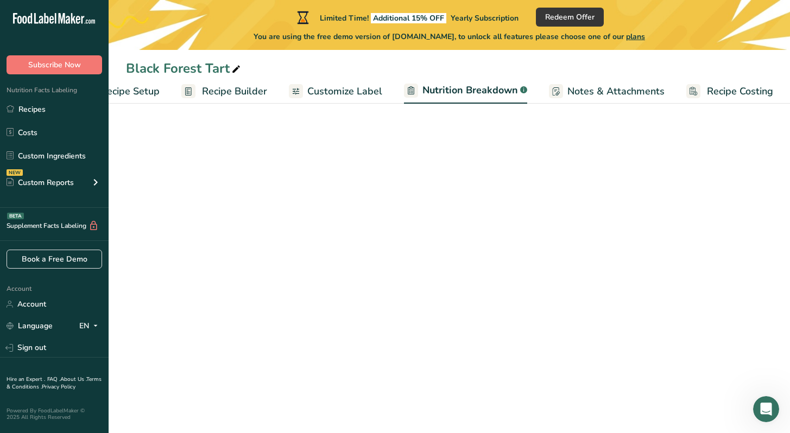
select select "Calories"
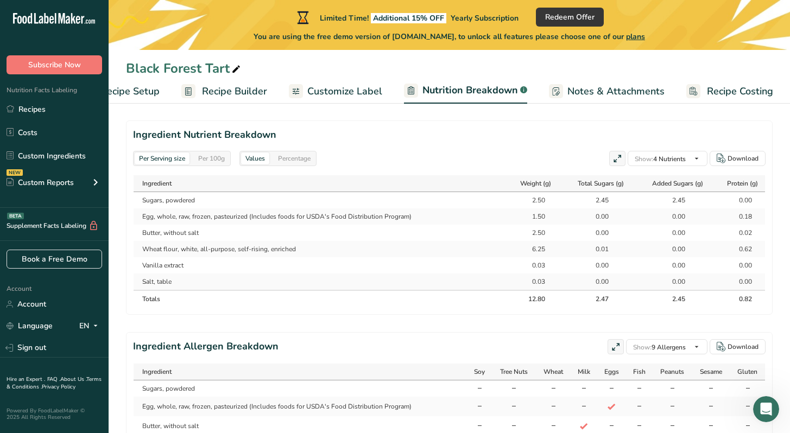
scroll to position [596, 0]
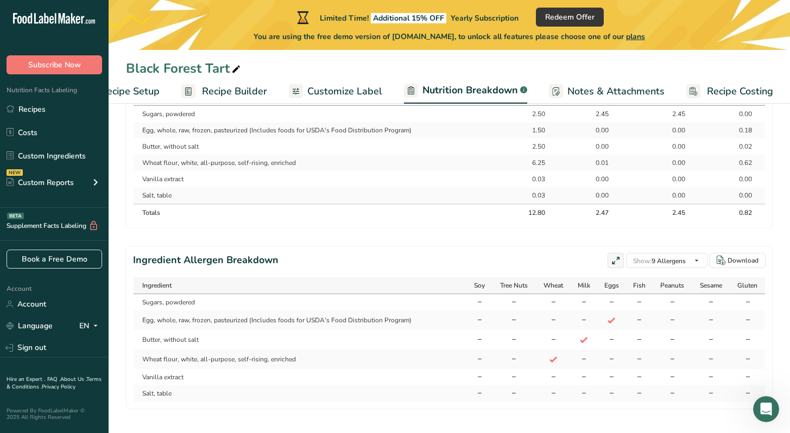
click at [327, 92] on span "Customize Label" at bounding box center [344, 91] width 75 height 15
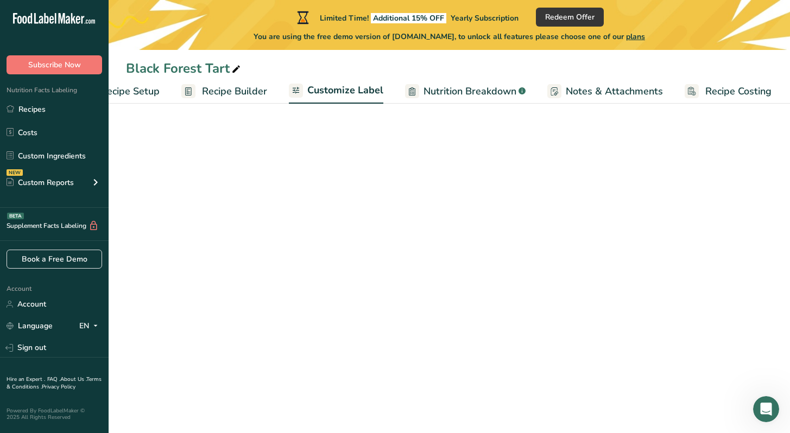
scroll to position [0, 45]
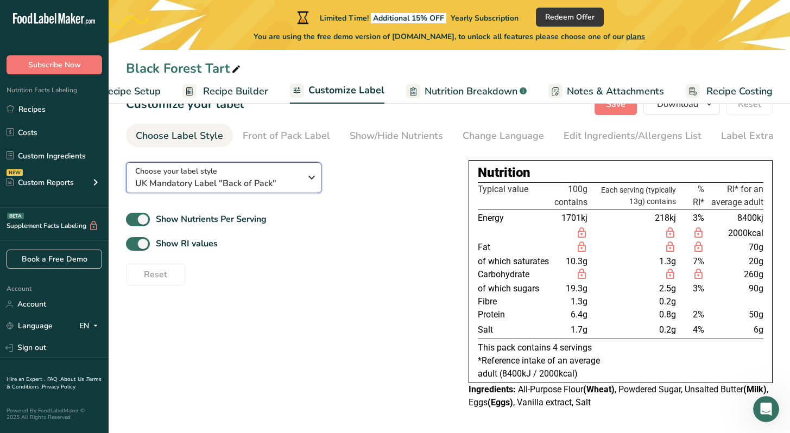
click at [284, 190] on span "UK Mandatory Label "Back of Pack"" at bounding box center [218, 183] width 166 height 13
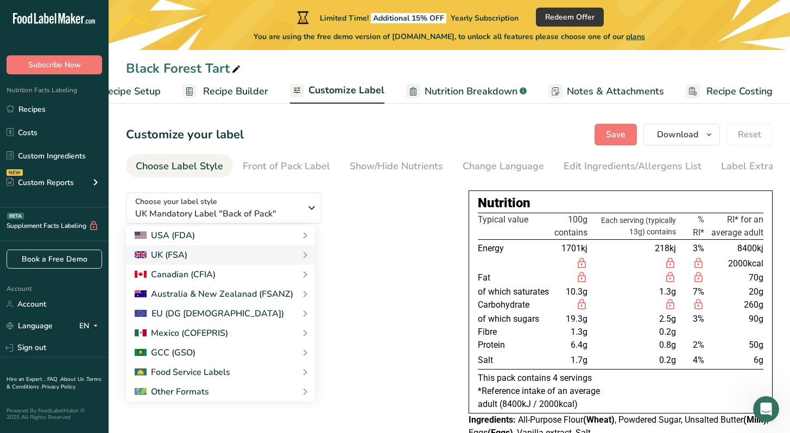
click at [408, 264] on div "Show Nutrients Per Serving Show RI values Reset" at bounding box center [288, 278] width 325 height 75
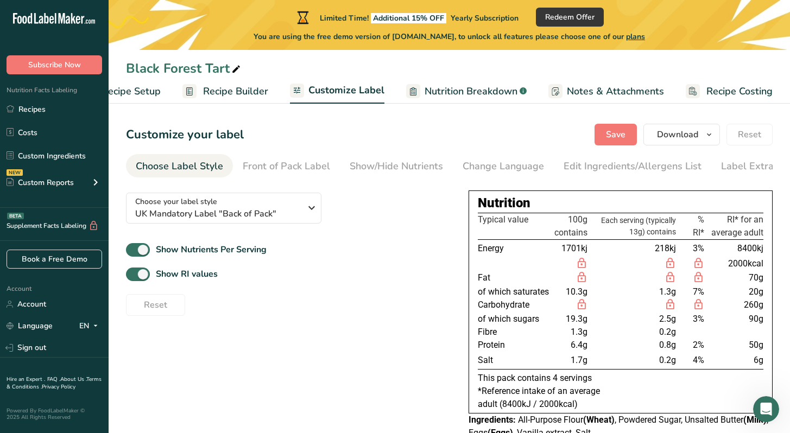
scroll to position [32, 0]
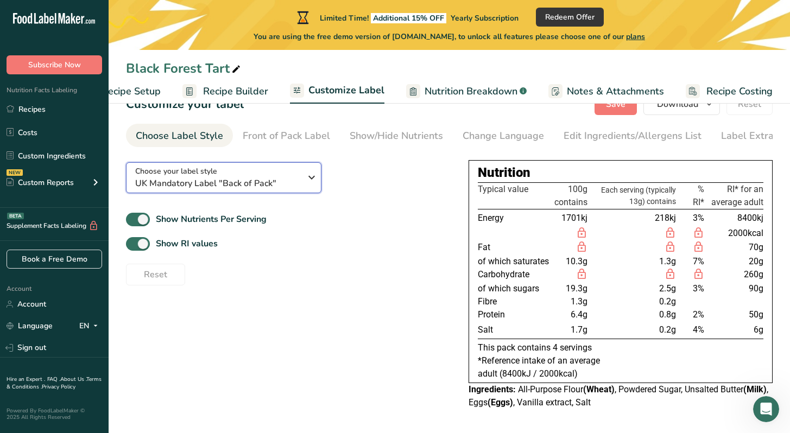
click at [294, 163] on button "Choose your label style UK Mandatory Label "Back of Pack"" at bounding box center [223, 177] width 195 height 31
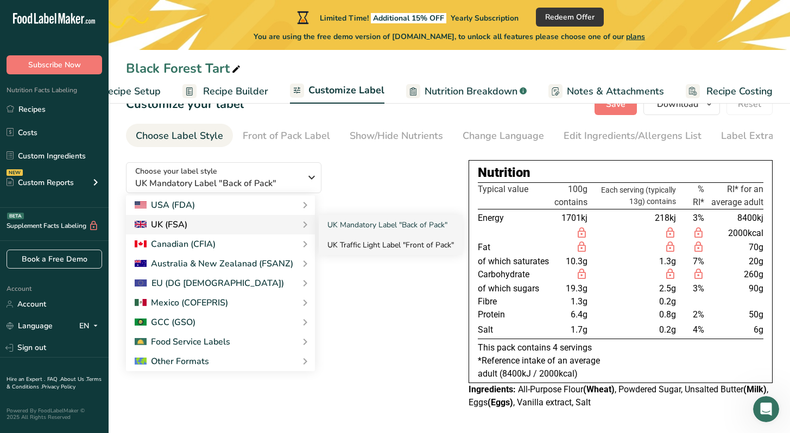
click at [360, 244] on link "UK Traffic Light Label "Front of Pack"" at bounding box center [391, 245] width 144 height 20
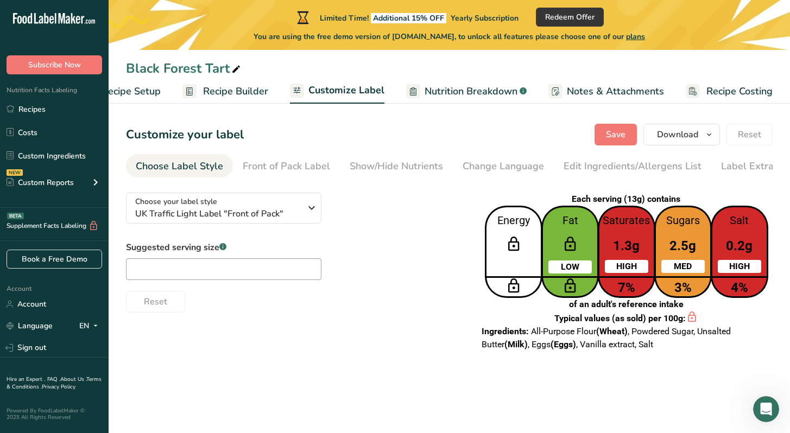
scroll to position [0, 0]
